Goal: Information Seeking & Learning: Learn about a topic

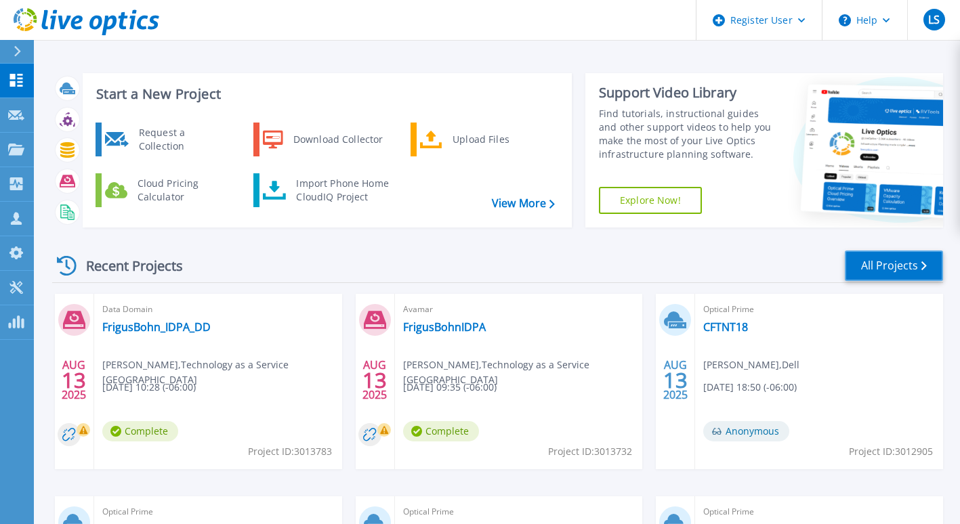
click at [927, 273] on link "All Projects" at bounding box center [894, 266] width 98 height 30
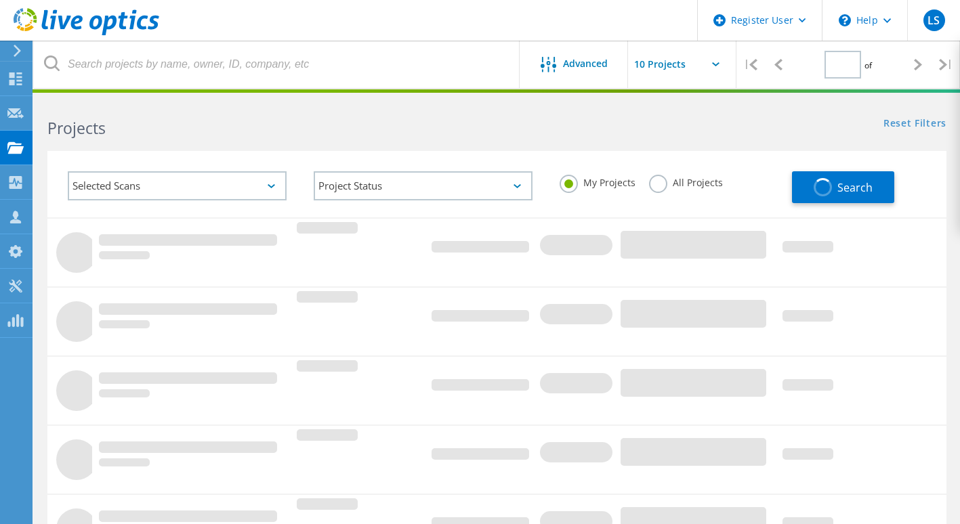
type input "1"
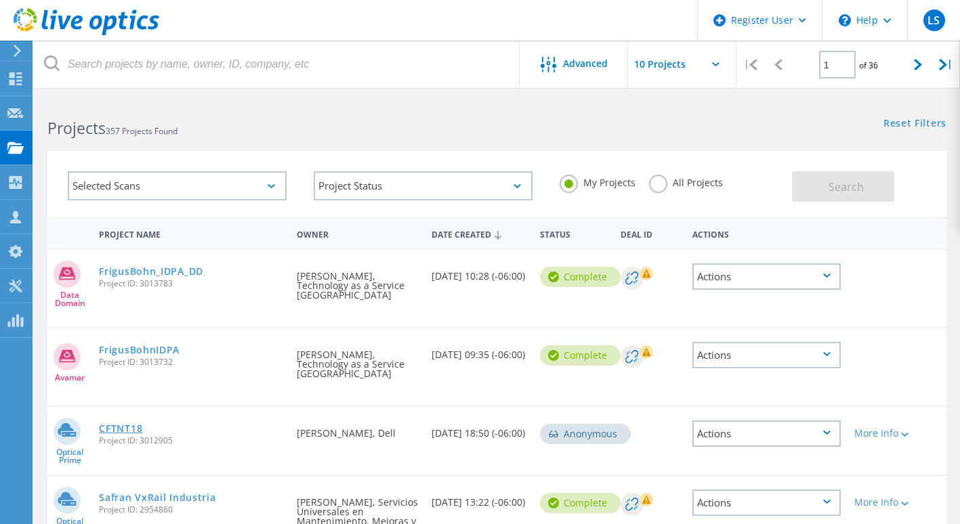
click at [142, 424] on link "CFTNT18" at bounding box center [120, 428] width 43 height 9
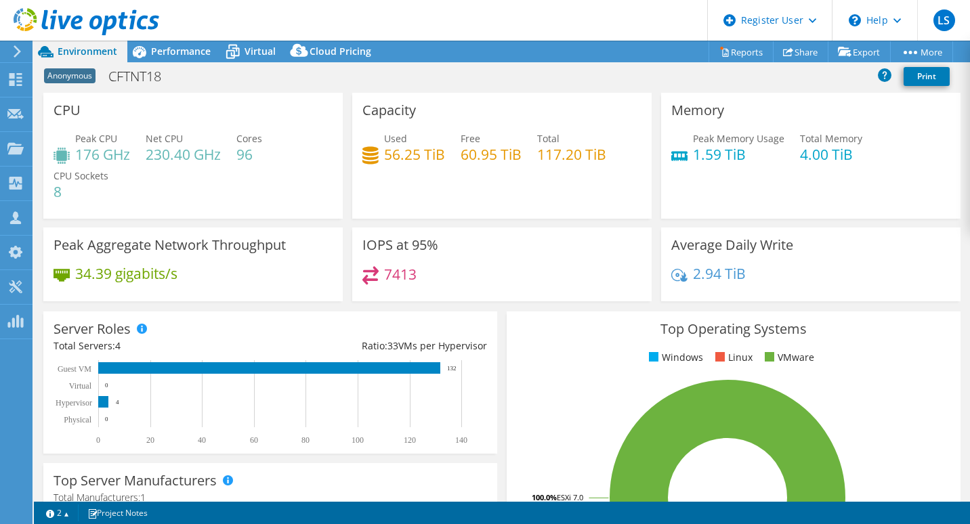
select select "USD"
click at [186, 56] on span "Performance" at bounding box center [181, 51] width 60 height 13
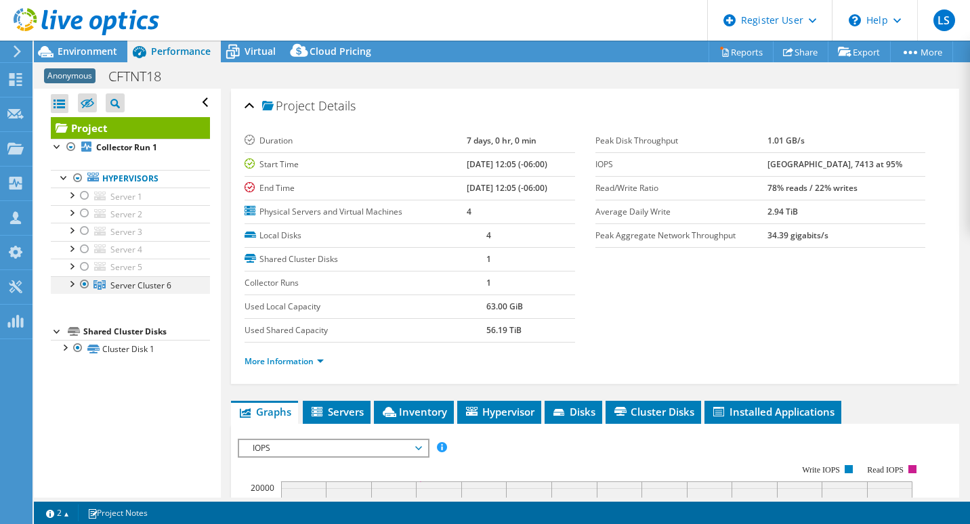
click at [70, 285] on div at bounding box center [71, 283] width 14 height 14
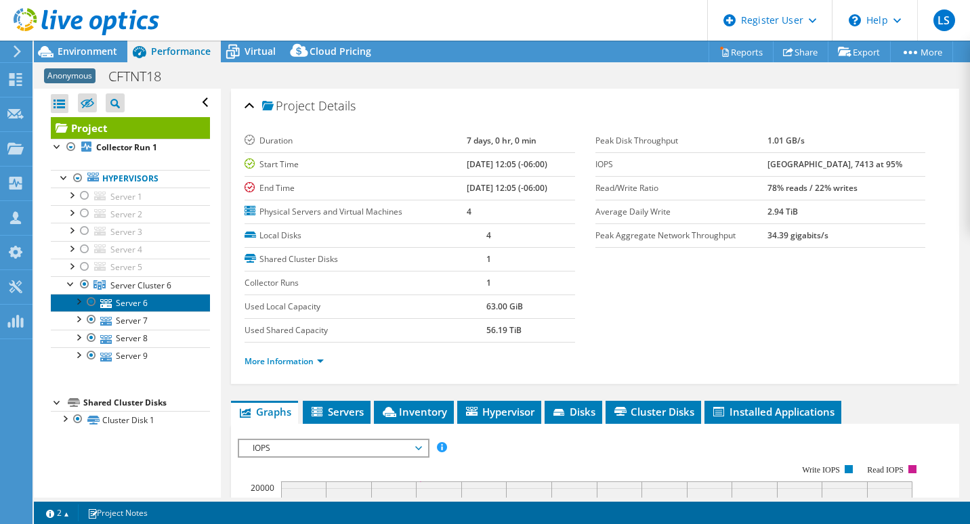
click at [130, 310] on link "Server 6" at bounding box center [130, 303] width 159 height 18
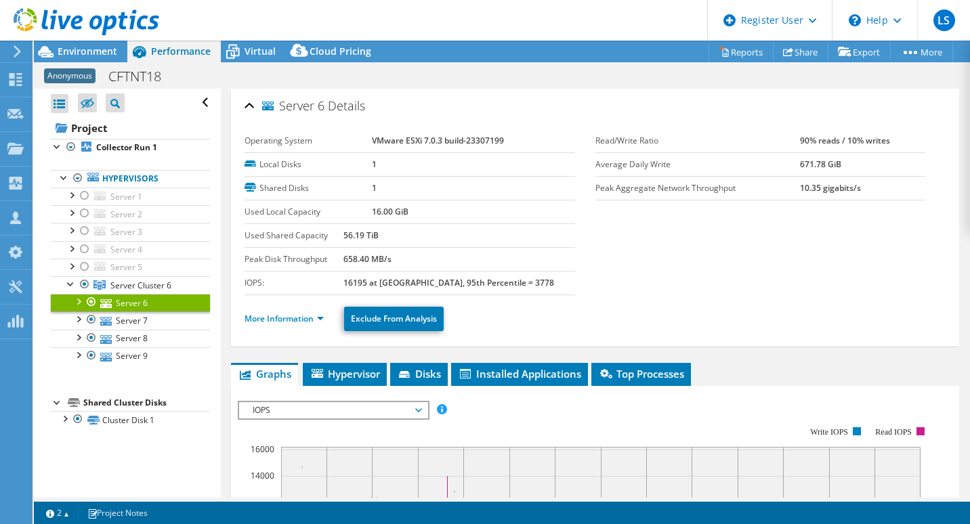
click at [326, 318] on li "More Information" at bounding box center [288, 319] width 87 height 15
click at [324, 315] on link "More Information" at bounding box center [284, 319] width 79 height 12
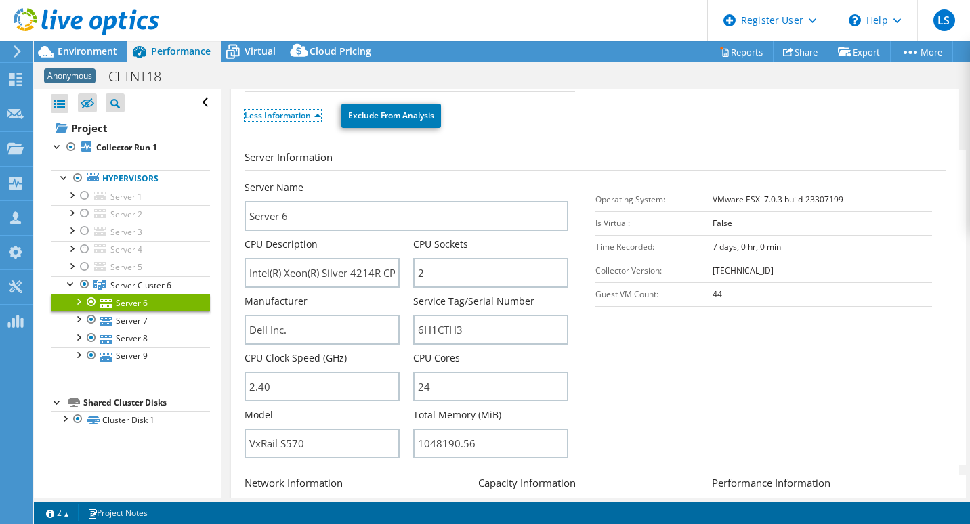
scroll to position [271, 0]
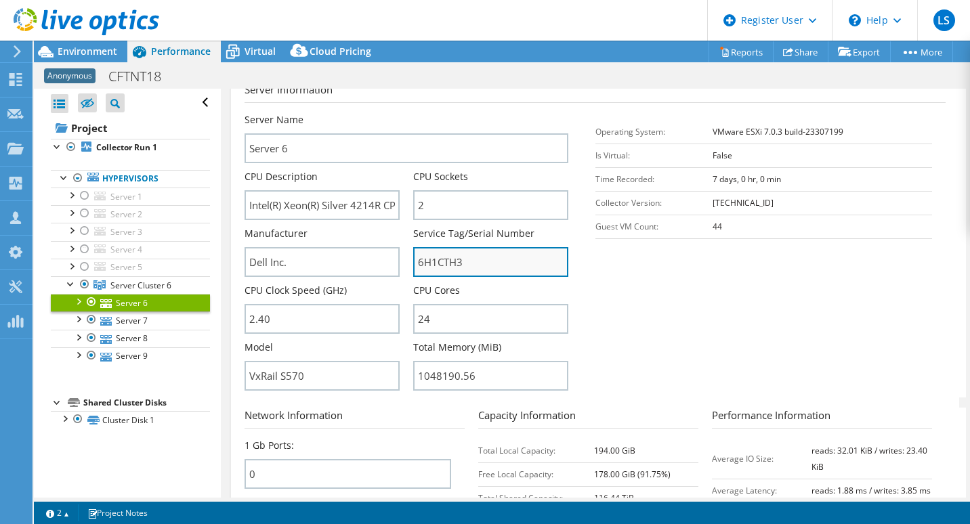
click at [430, 261] on input "6H1CTH3" at bounding box center [490, 262] width 155 height 30
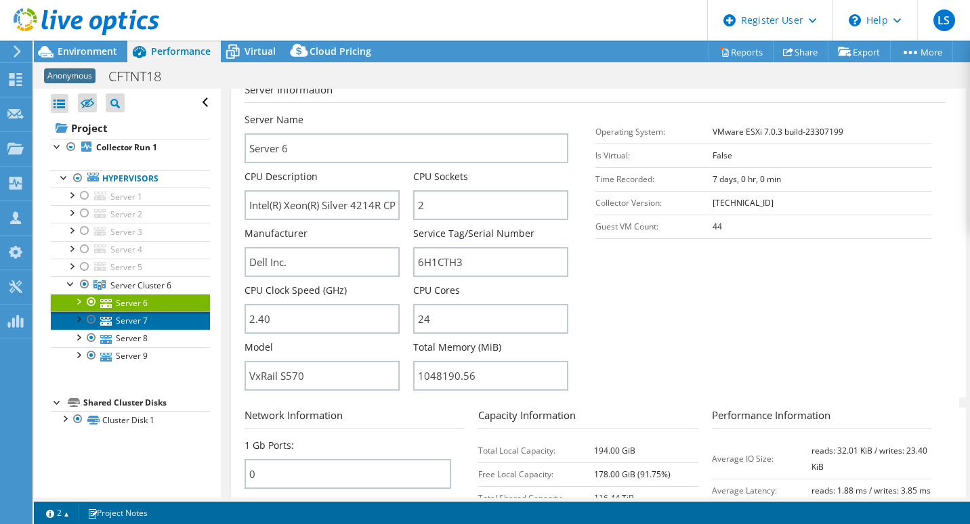
click at [137, 324] on link "Server 7" at bounding box center [130, 321] width 159 height 18
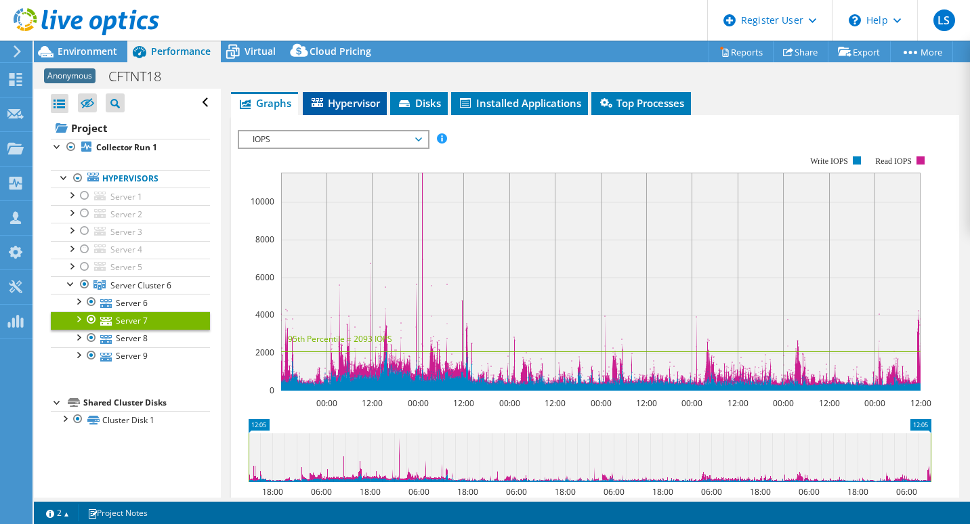
click at [373, 98] on span "Hypervisor" at bounding box center [345, 103] width 70 height 14
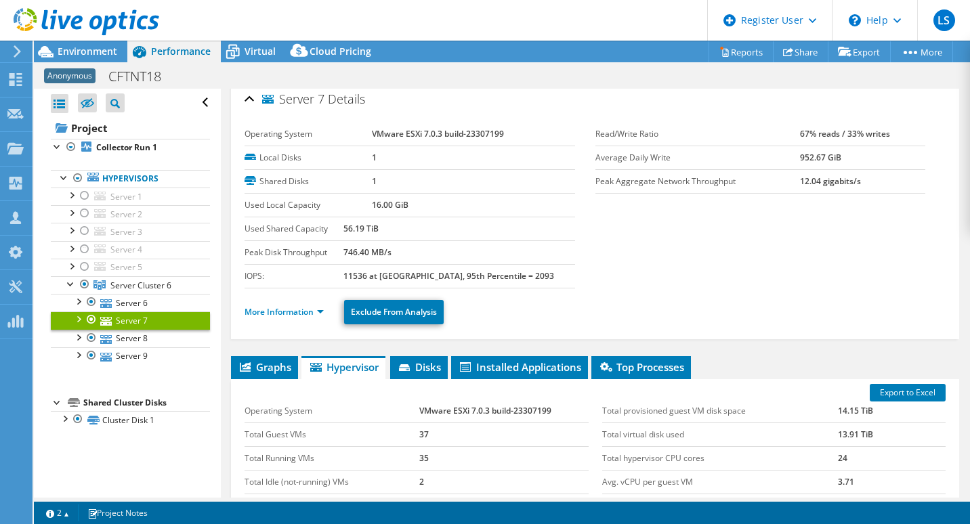
scroll to position [0, 0]
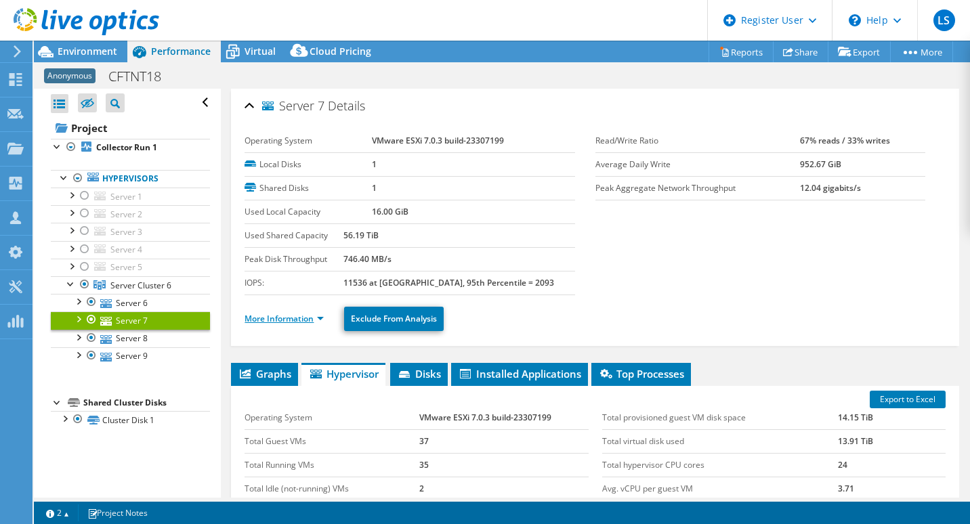
click at [314, 320] on link "More Information" at bounding box center [284, 319] width 79 height 12
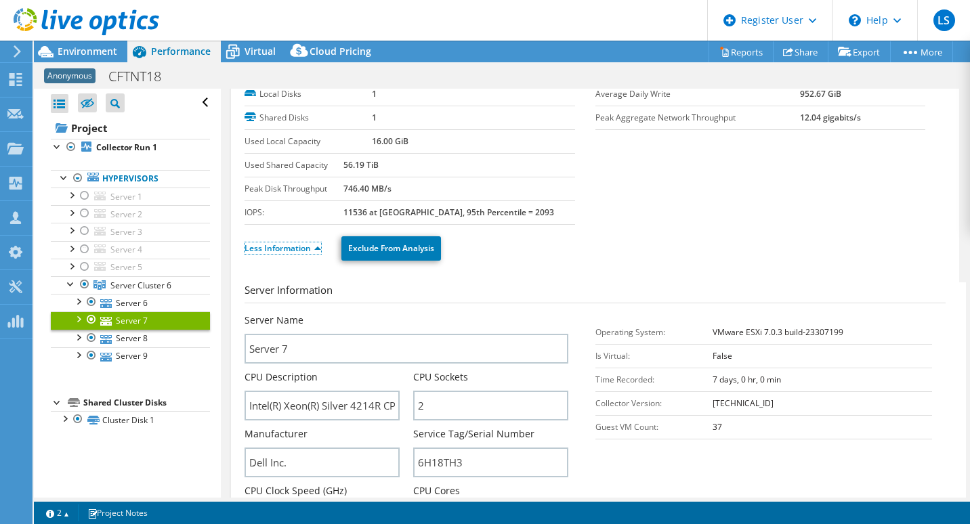
scroll to position [135, 0]
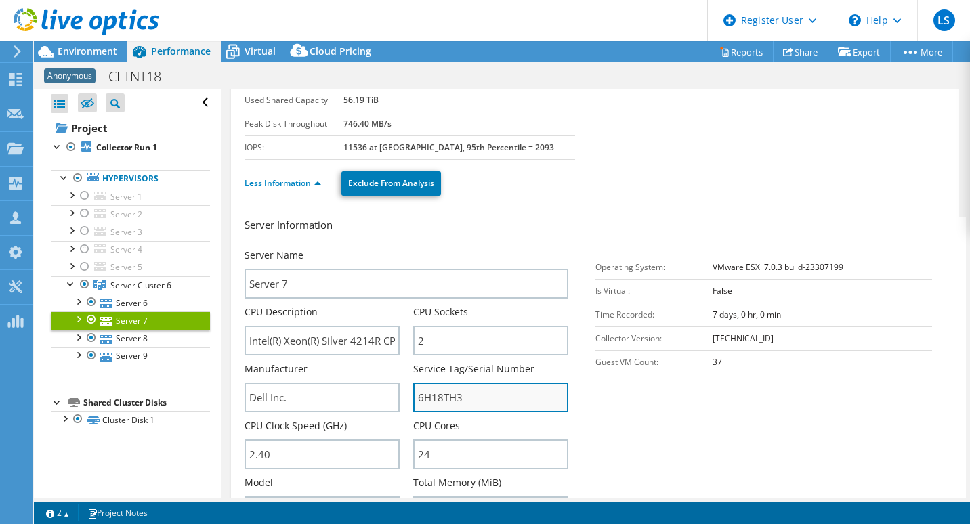
click at [433, 402] on input "6H18TH3" at bounding box center [490, 398] width 155 height 30
